Goal: Check status: Check status

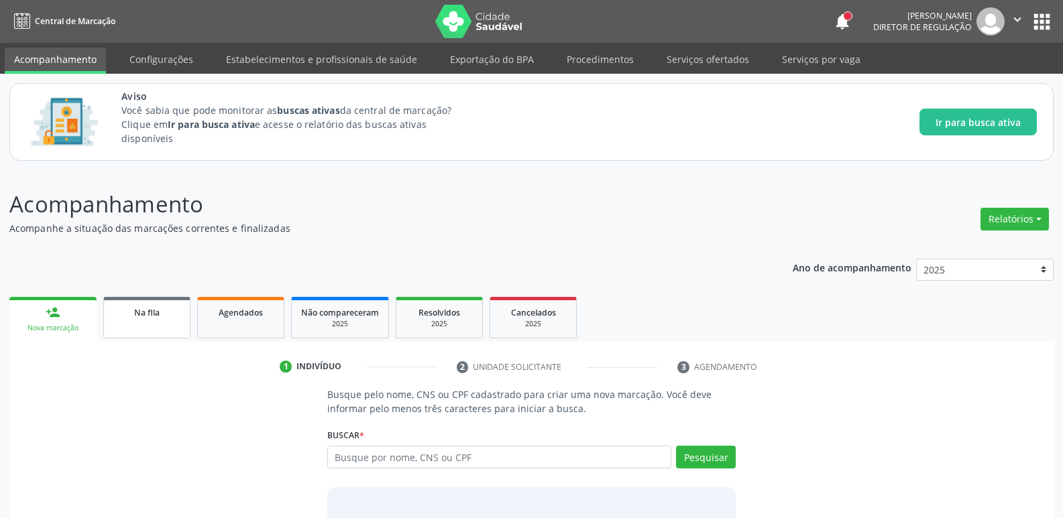
click at [162, 313] on div "Na fila" at bounding box center [146, 312] width 67 height 14
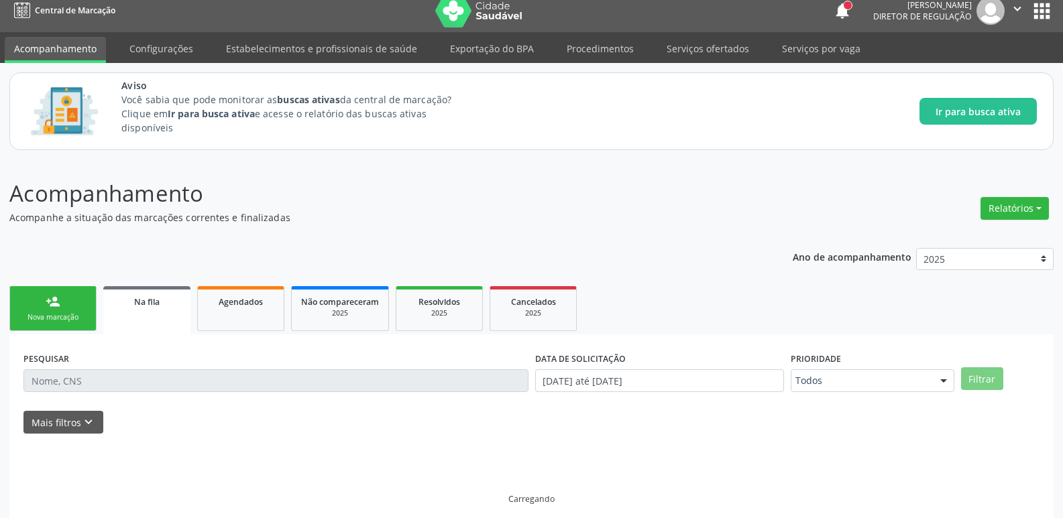
scroll to position [21, 0]
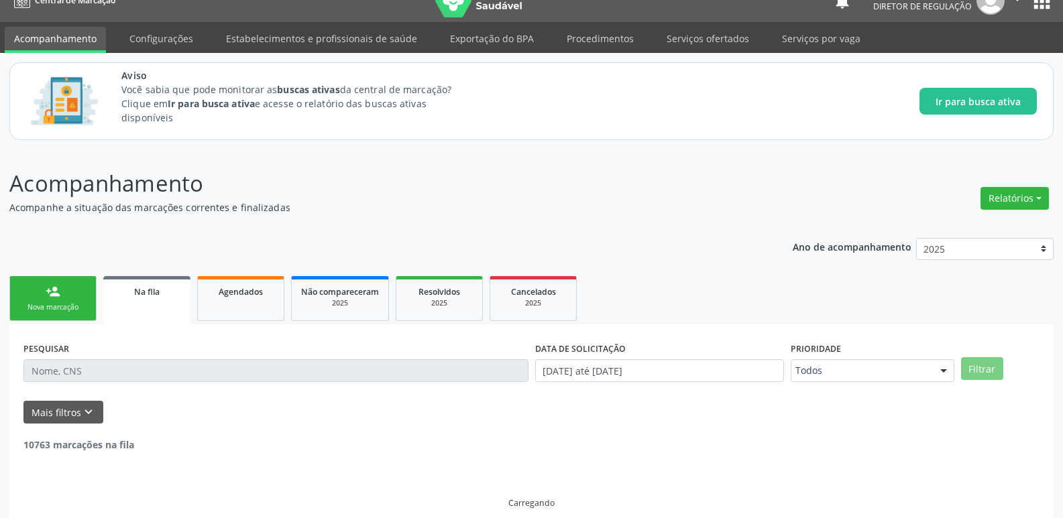
click at [238, 364] on input "text" at bounding box center [275, 370] width 505 height 23
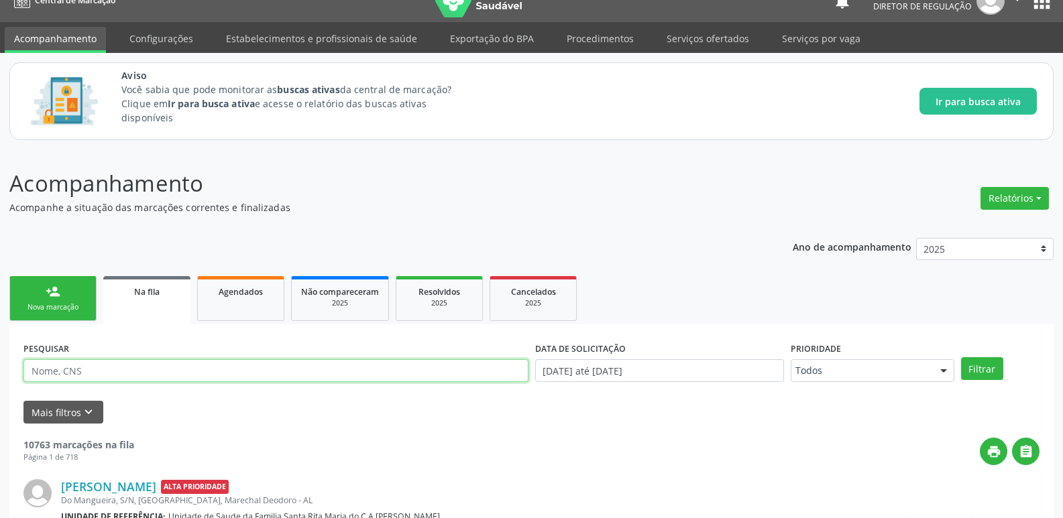
click at [238, 366] on input "text" at bounding box center [275, 370] width 505 height 23
click at [961, 357] on button "Filtrar" at bounding box center [982, 368] width 42 height 23
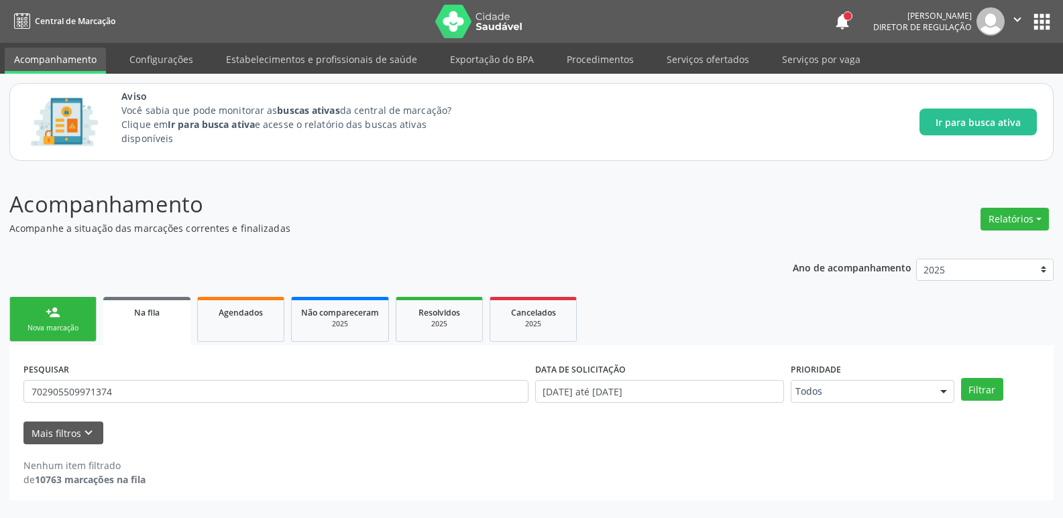
scroll to position [0, 0]
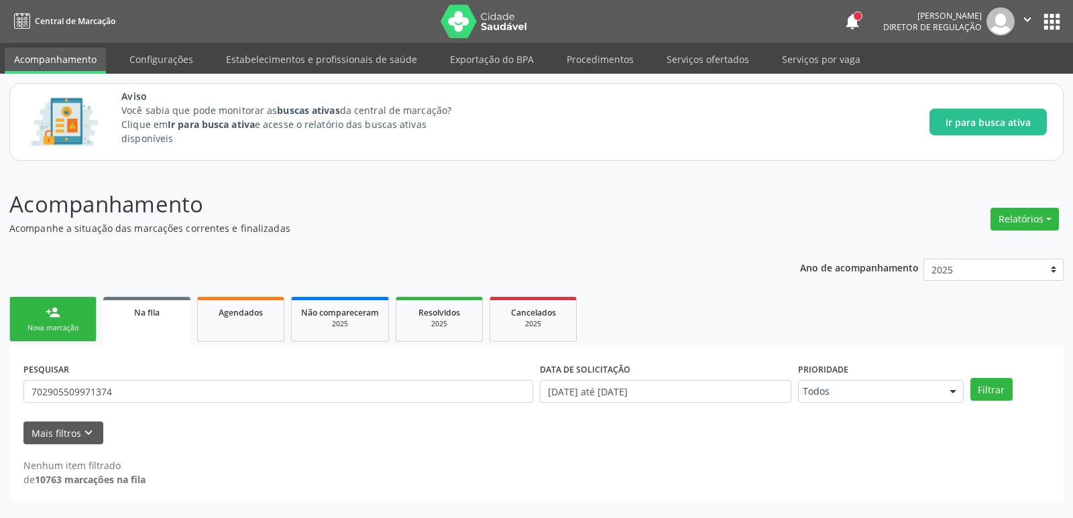
click at [247, 364] on div "PESQUISAR 702905509971374" at bounding box center [278, 385] width 516 height 52
click at [148, 321] on link "Na fila" at bounding box center [146, 321] width 87 height 48
click at [424, 391] on input "702905509971374" at bounding box center [278, 391] width 510 height 23
type input "7"
click at [234, 302] on link "Agendados" at bounding box center [240, 319] width 87 height 45
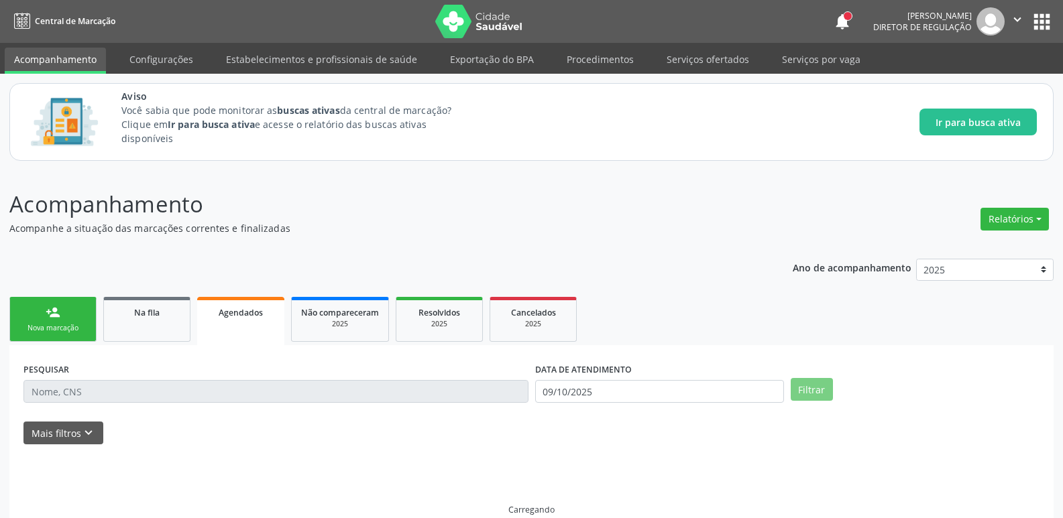
click at [235, 315] on span "Agendados" at bounding box center [241, 312] width 44 height 11
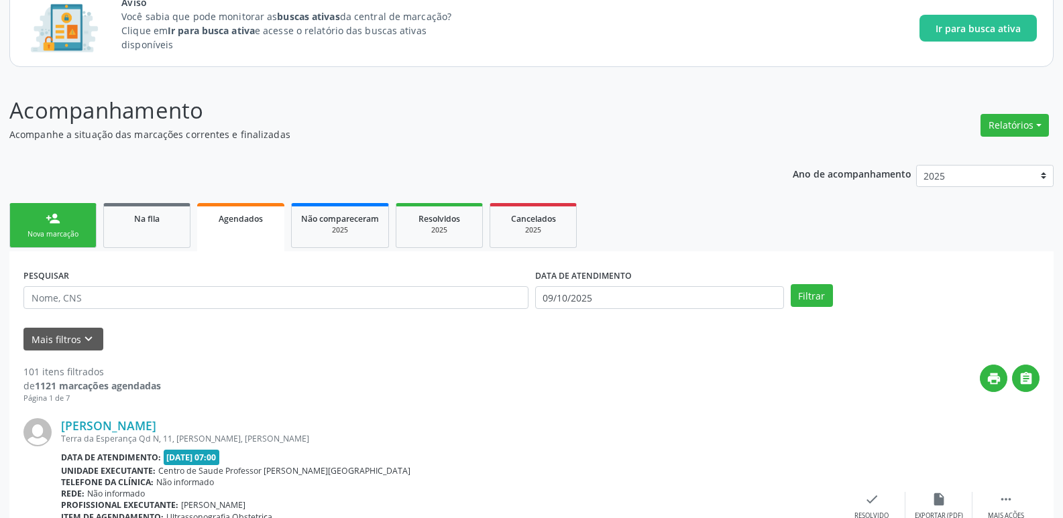
scroll to position [102, 0]
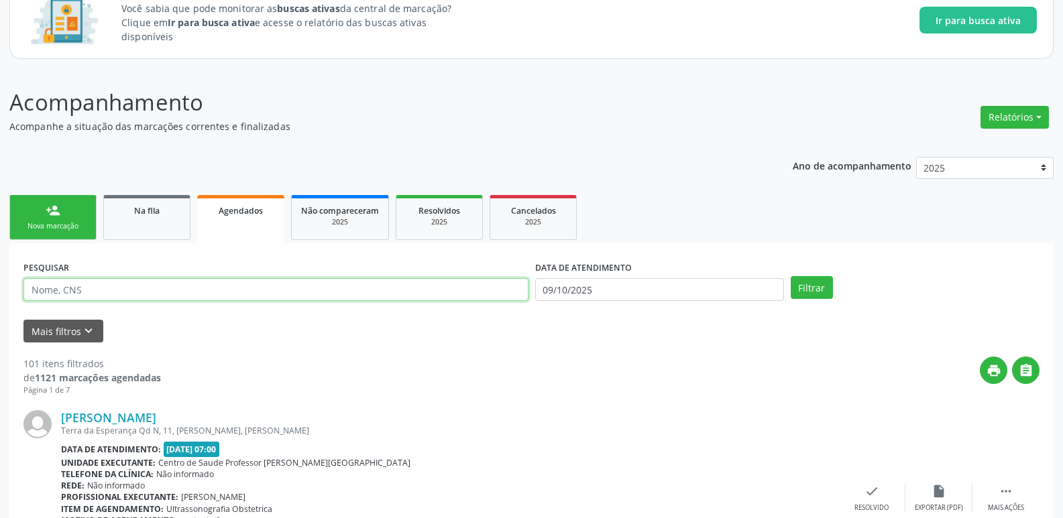
click at [145, 294] on input "text" at bounding box center [275, 289] width 505 height 23
type input "702905509971374"
click at [791, 276] on button "Filtrar" at bounding box center [812, 287] width 42 height 23
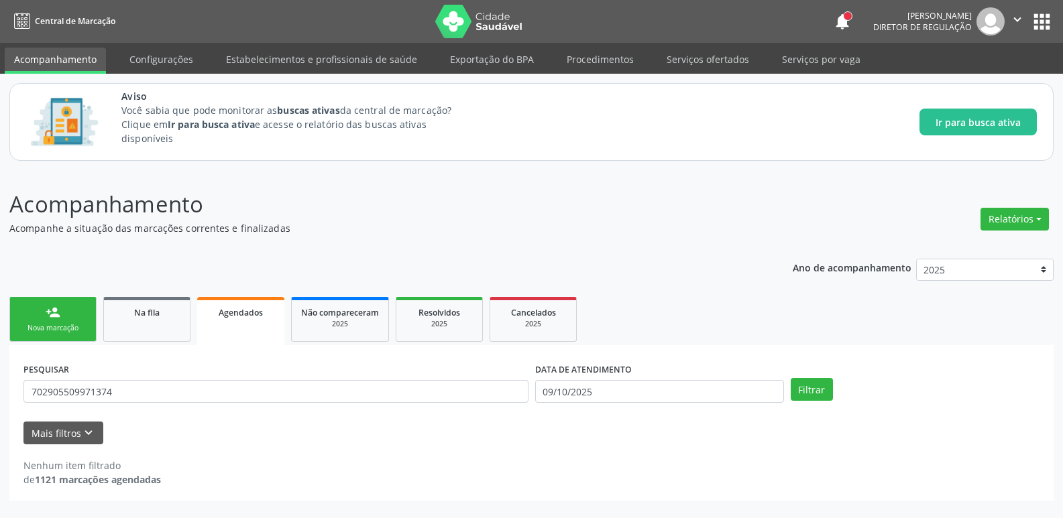
scroll to position [0, 0]
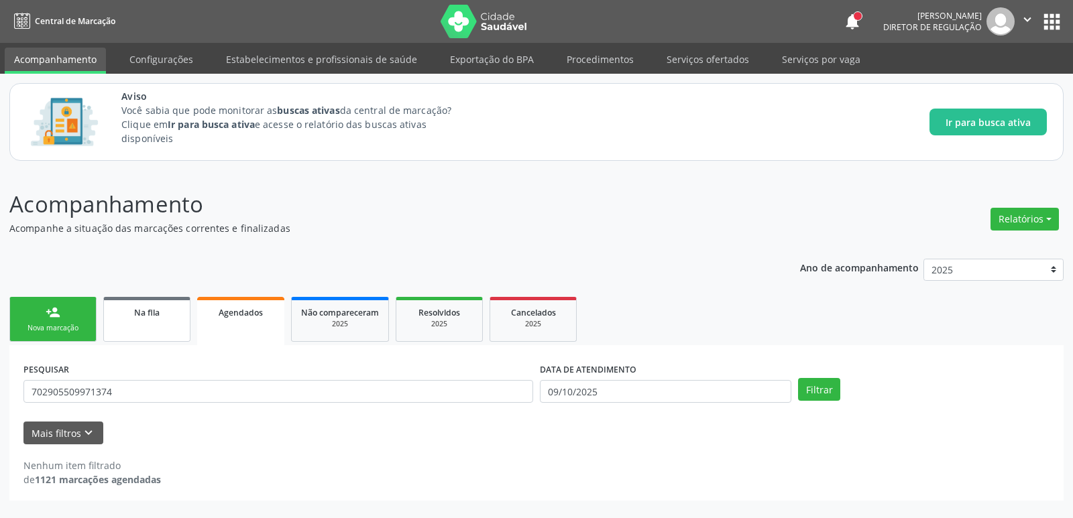
click at [150, 309] on span "Na fila" at bounding box center [146, 312] width 25 height 11
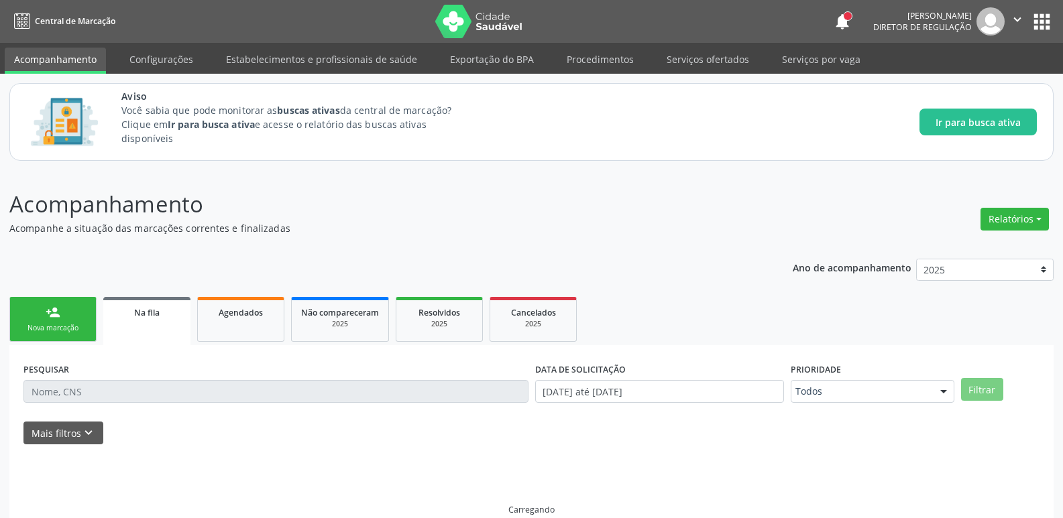
scroll to position [21, 0]
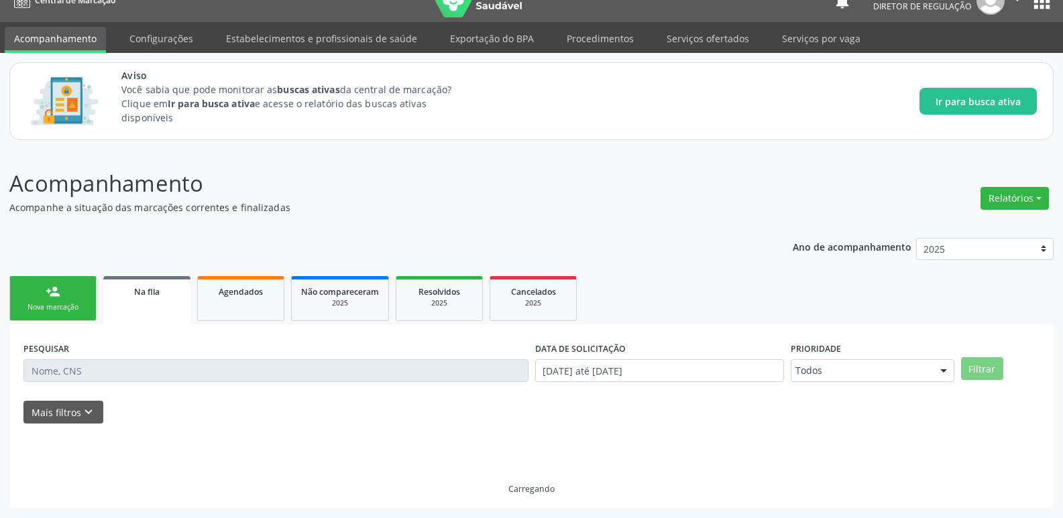
click at [191, 357] on div "PESQUISAR" at bounding box center [276, 365] width 512 height 52
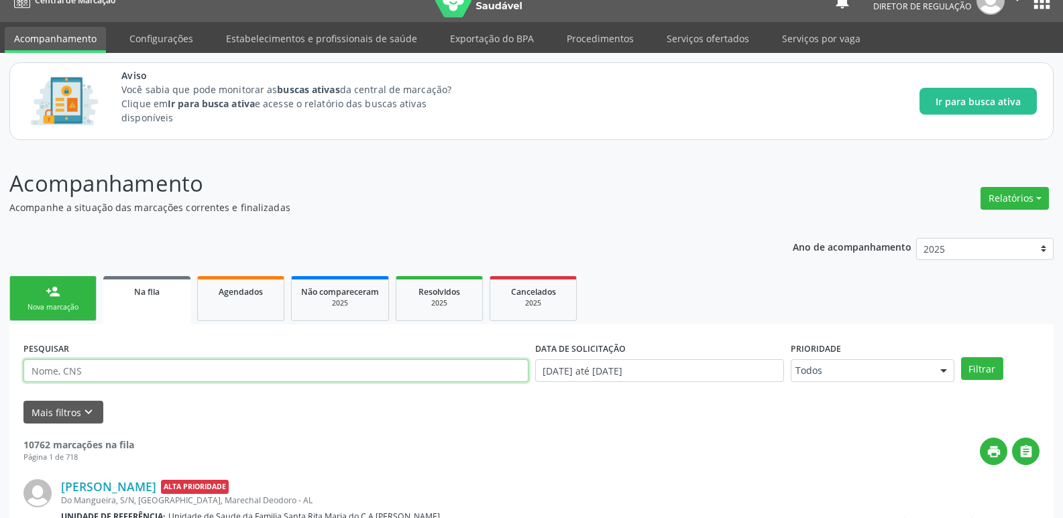
click at [163, 372] on input "text" at bounding box center [275, 370] width 505 height 23
type input "702905509971374"
click at [961, 357] on button "Filtrar" at bounding box center [982, 368] width 42 height 23
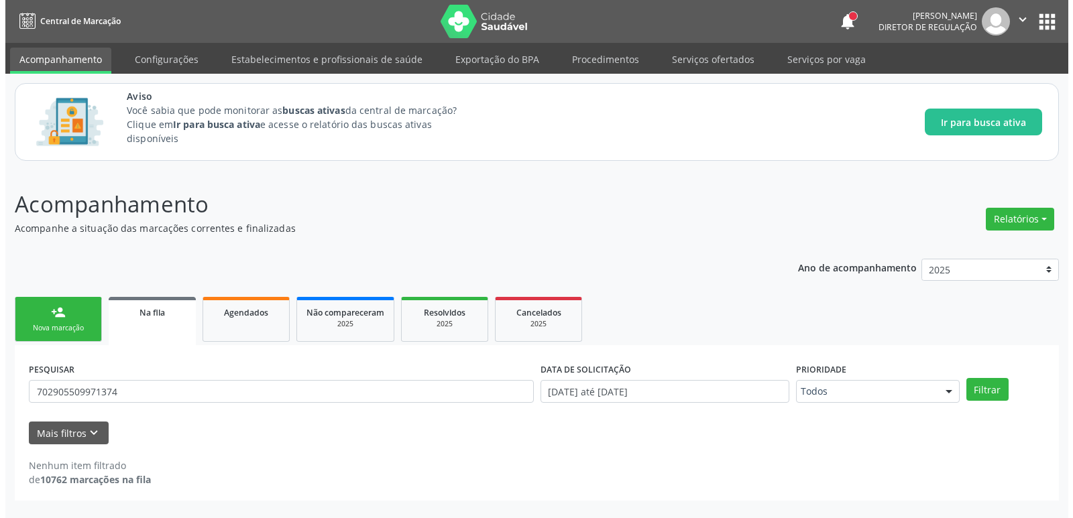
scroll to position [0, 0]
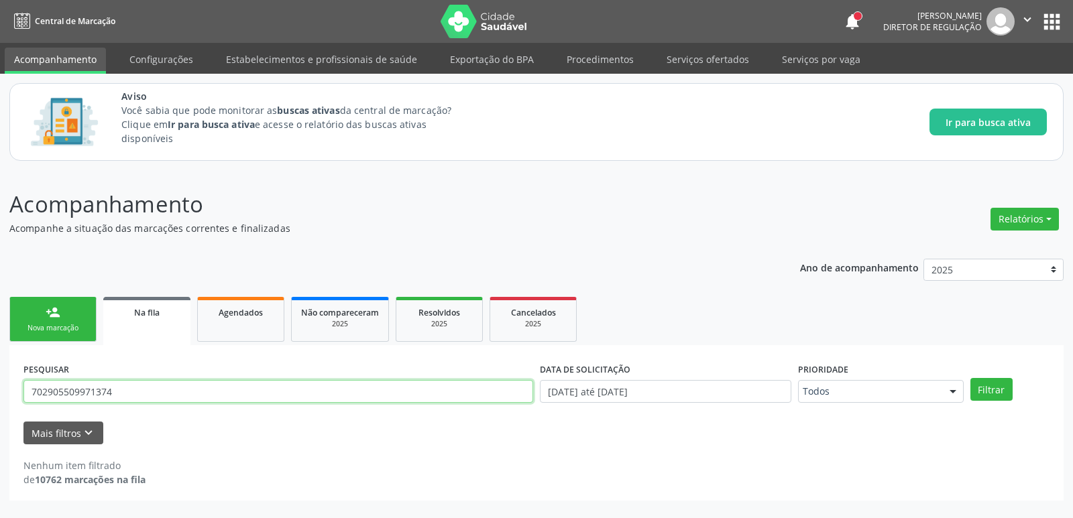
drag, startPoint x: 141, startPoint y: 400, endPoint x: 0, endPoint y: 390, distance: 141.2
click at [0, 390] on div "Acompanhamento Acompanhe a situação das marcações correntes e finalizadas Relat…" at bounding box center [536, 344] width 1073 height 348
click at [311, 215] on p "Acompanhamento" at bounding box center [378, 205] width 738 height 34
